Goal: Transaction & Acquisition: Purchase product/service

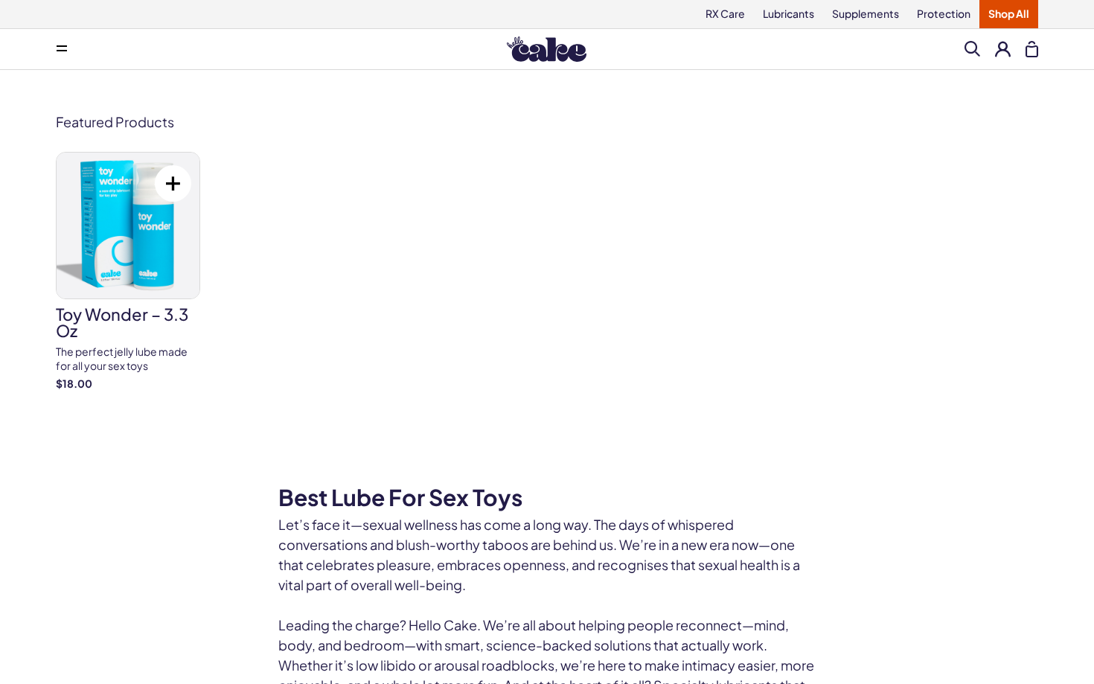
click at [165, 238] on img at bounding box center [128, 226] width 143 height 146
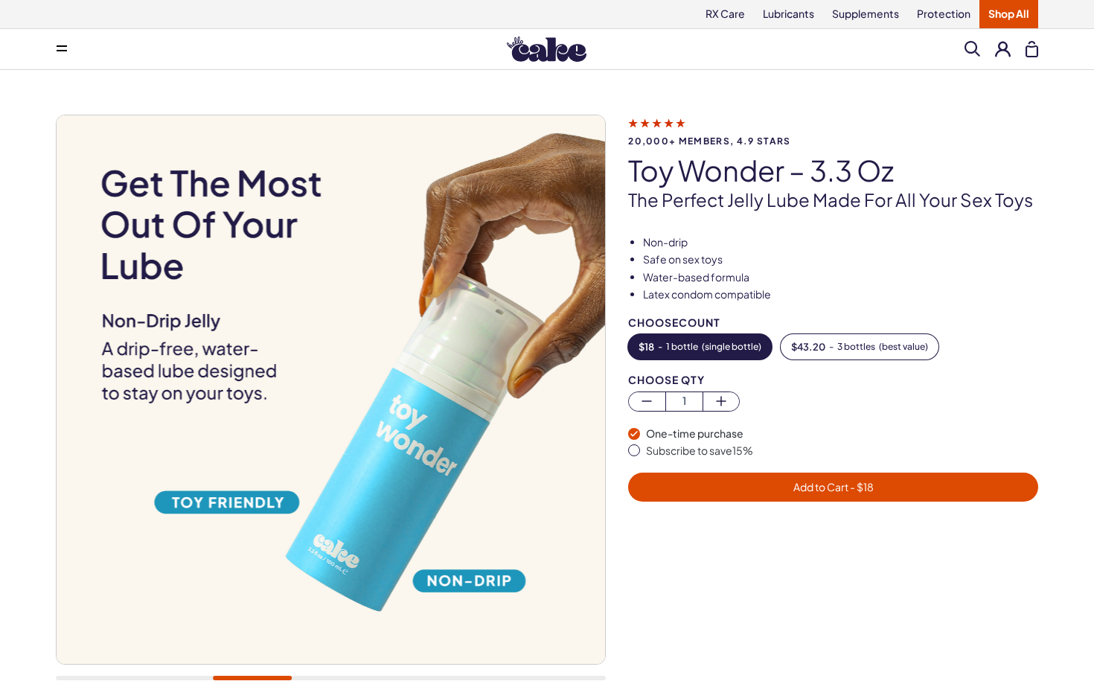
click at [558, 59] on img at bounding box center [547, 48] width 80 height 25
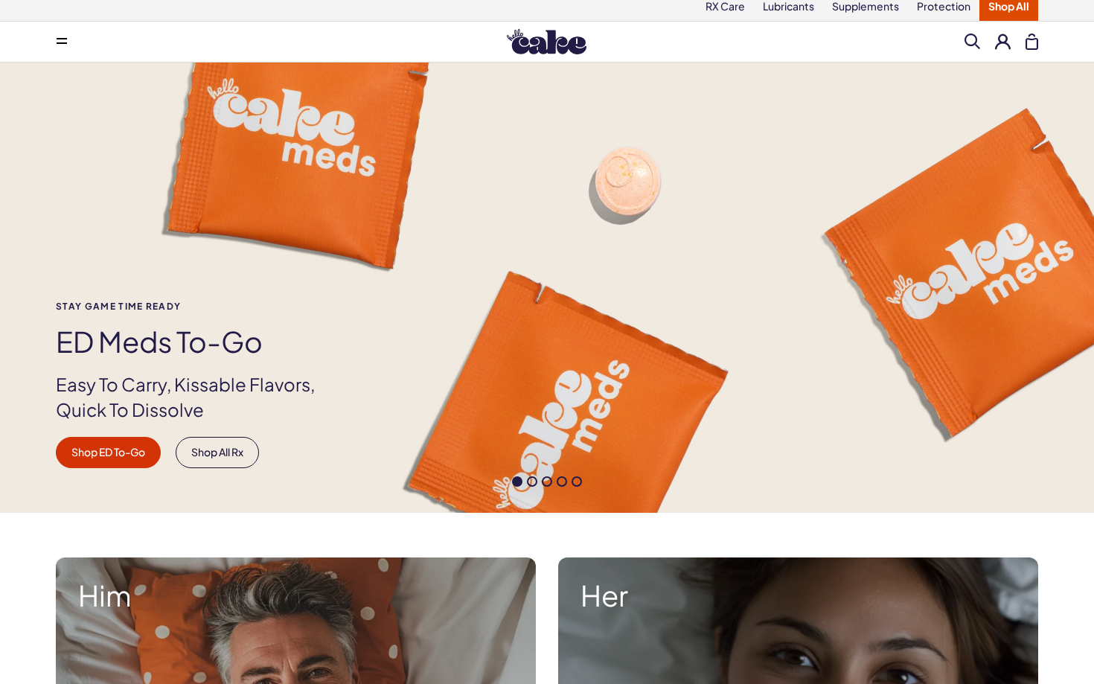
scroll to position [355, 0]
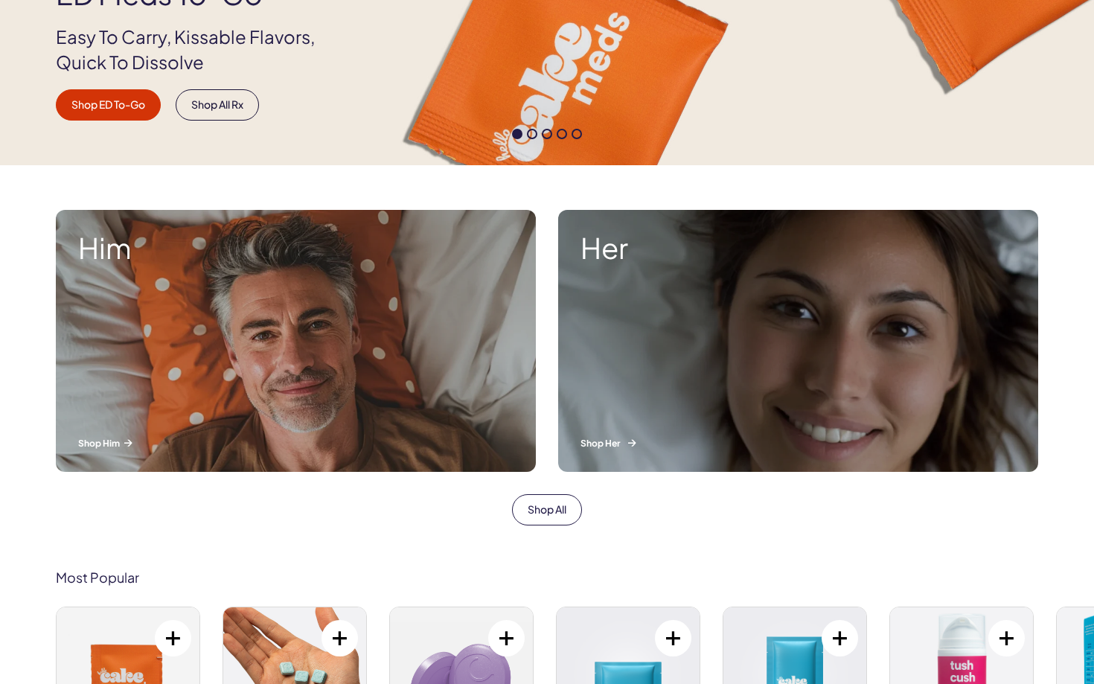
click at [728, 351] on div "Her Shop Her" at bounding box center [798, 341] width 480 height 262
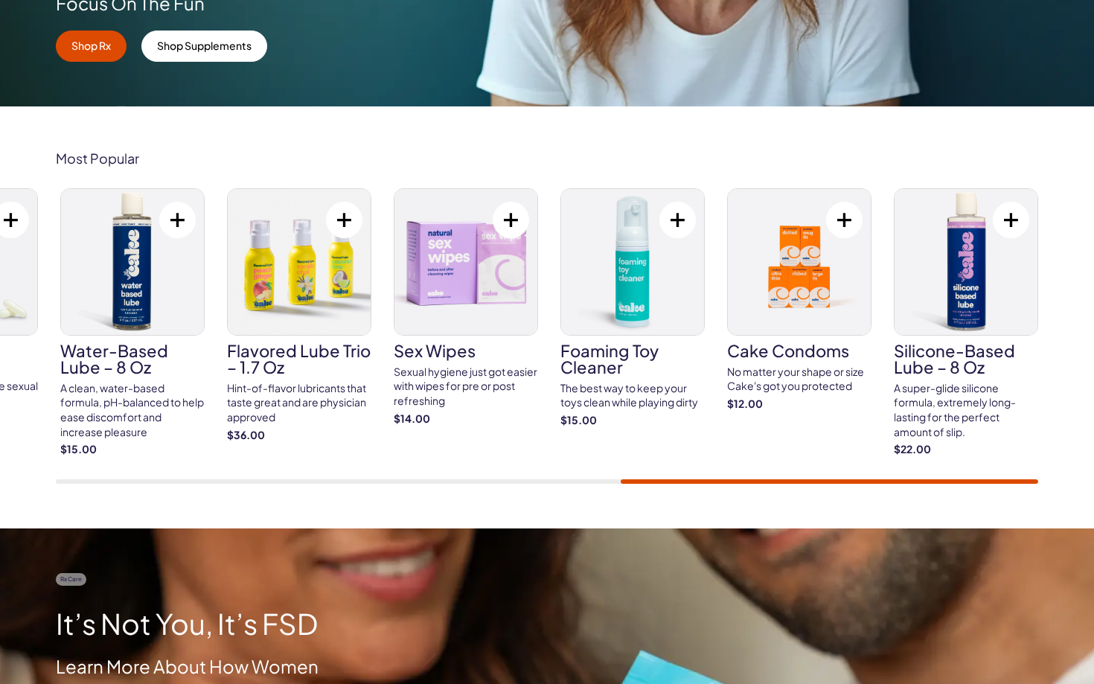
click at [229, 292] on img at bounding box center [299, 262] width 143 height 146
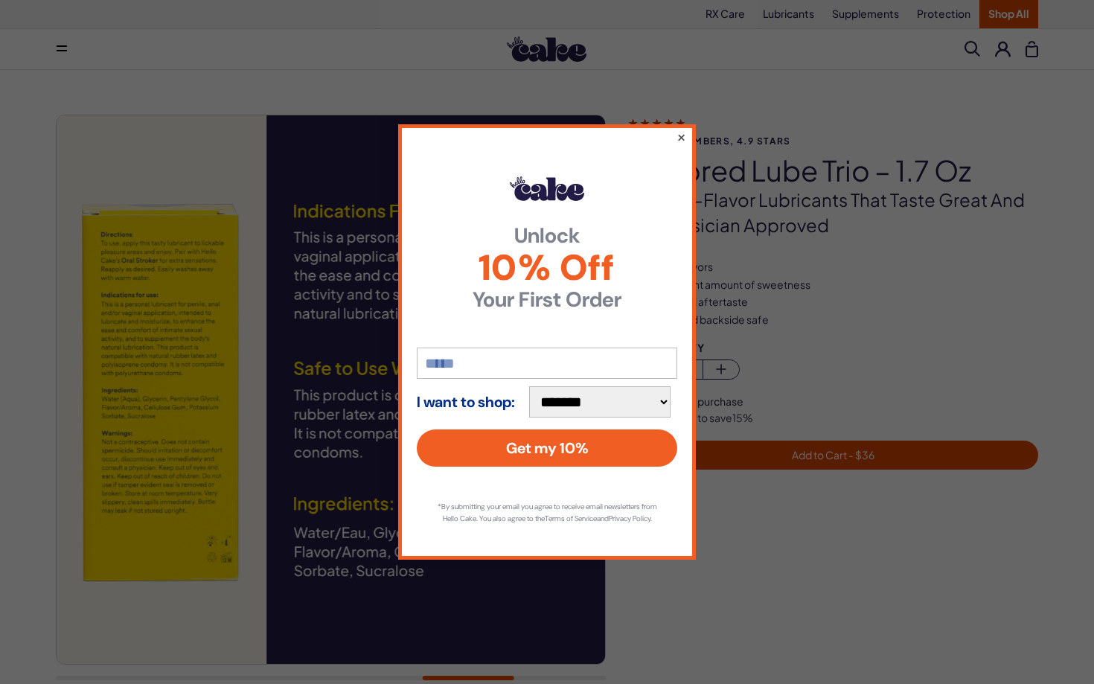
click at [680, 137] on button "×" at bounding box center [682, 137] width 10 height 18
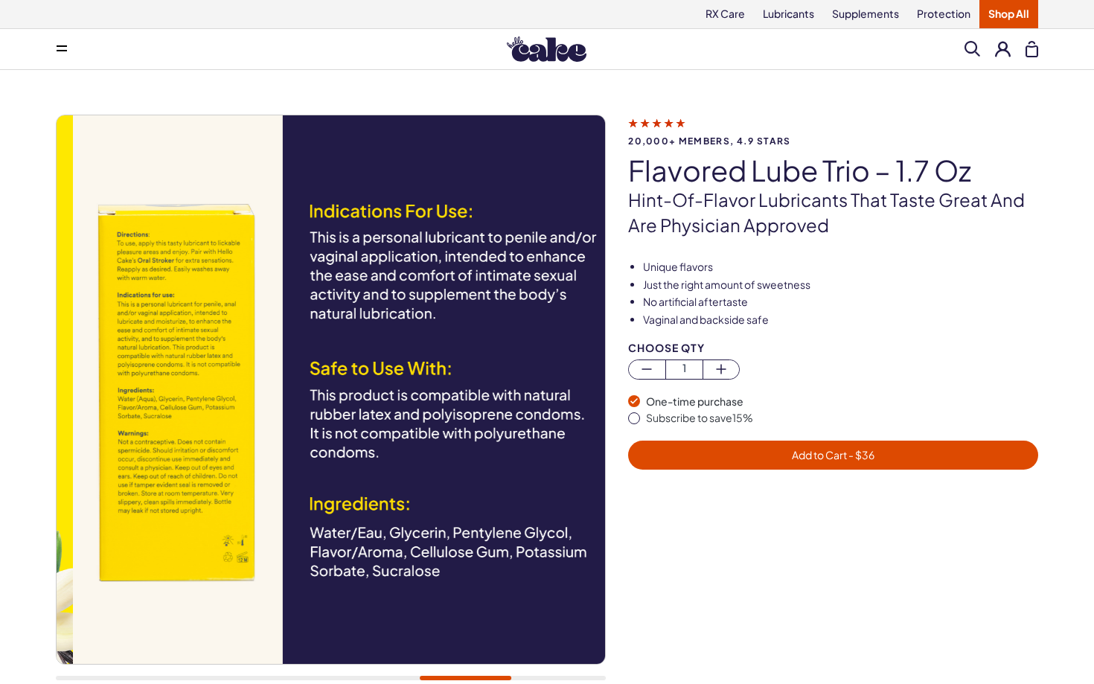
click at [573, 336] on img at bounding box center [347, 389] width 549 height 549
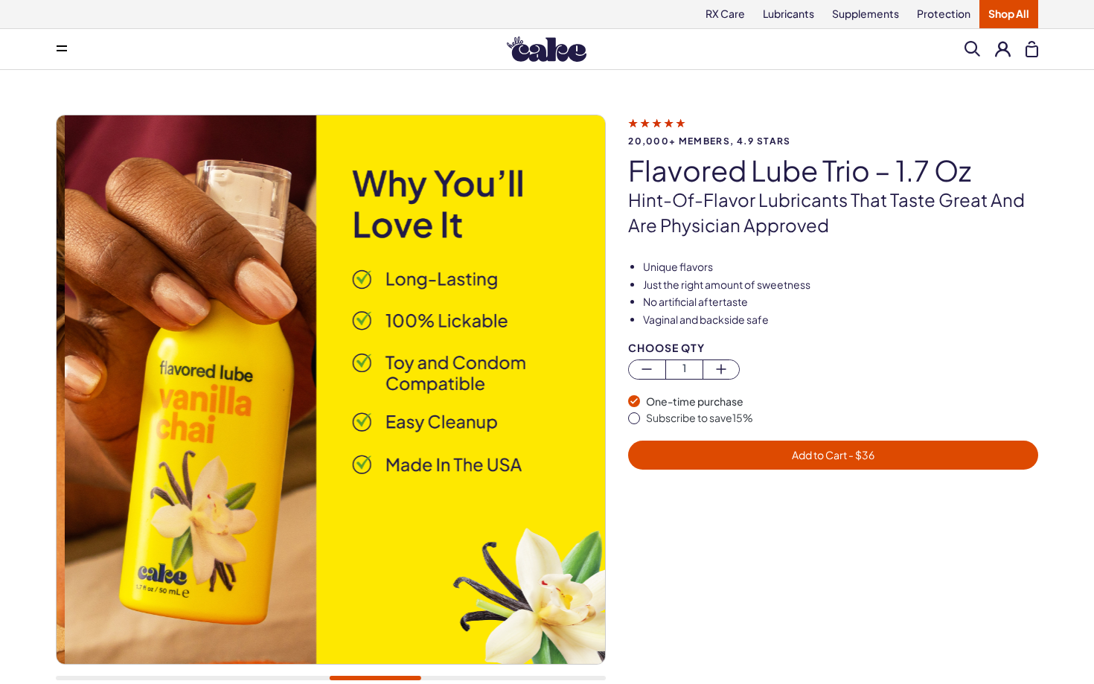
click at [434, 342] on img at bounding box center [338, 389] width 549 height 549
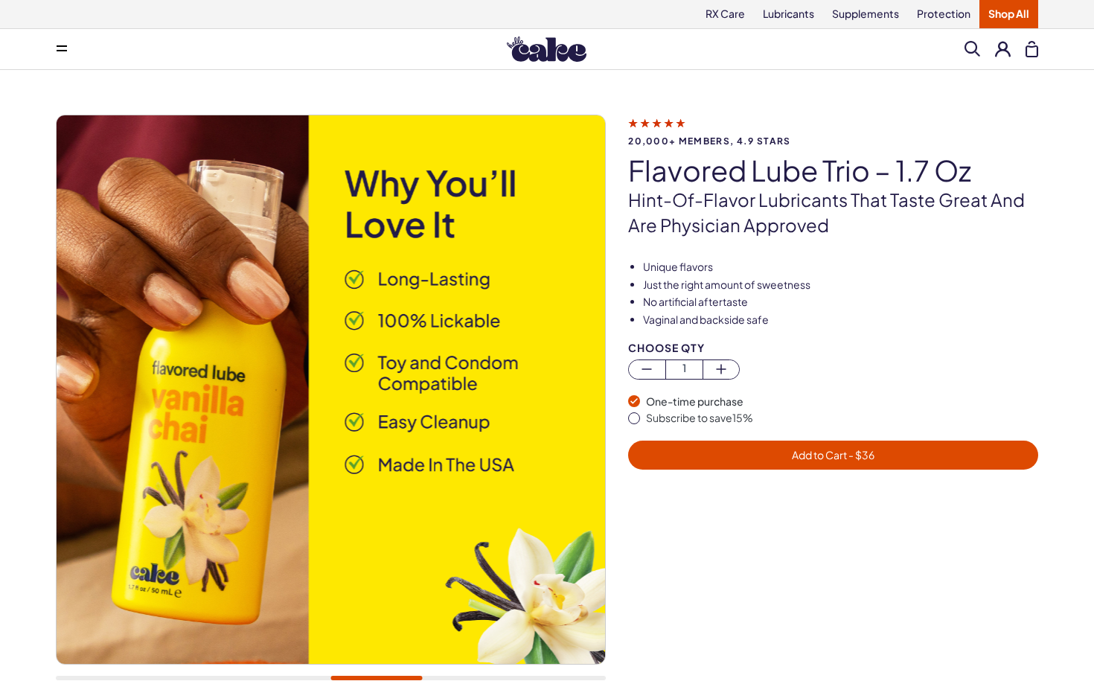
click at [758, 144] on span "20,000+ members, 4.9 stars" at bounding box center [833, 141] width 410 height 10
